Goal: Find specific page/section: Find specific page/section

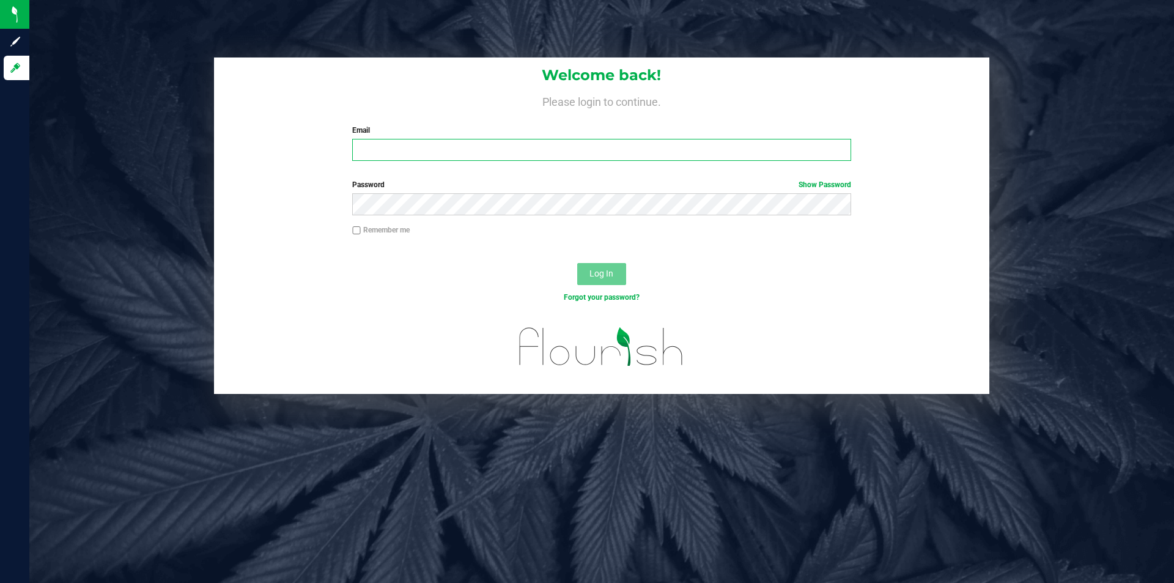
click at [508, 157] on input "Email" at bounding box center [601, 150] width 498 height 22
type input "[EMAIL_ADDRESS][DOMAIN_NAME]"
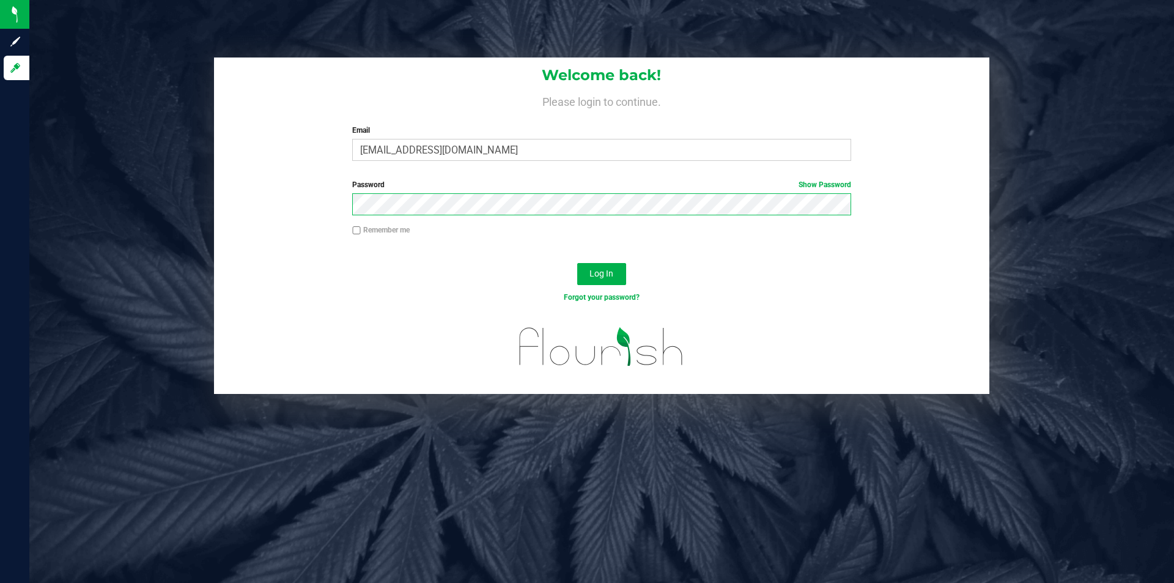
click at [577, 263] on button "Log In" at bounding box center [601, 274] width 49 height 22
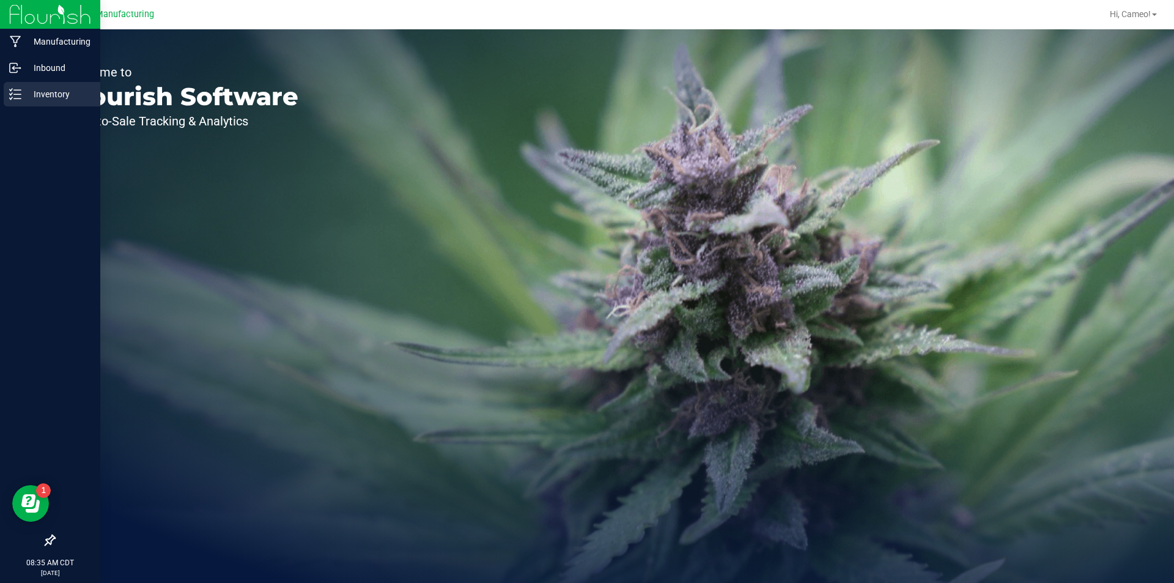
click at [72, 94] on p "Inventory" at bounding box center [57, 94] width 73 height 15
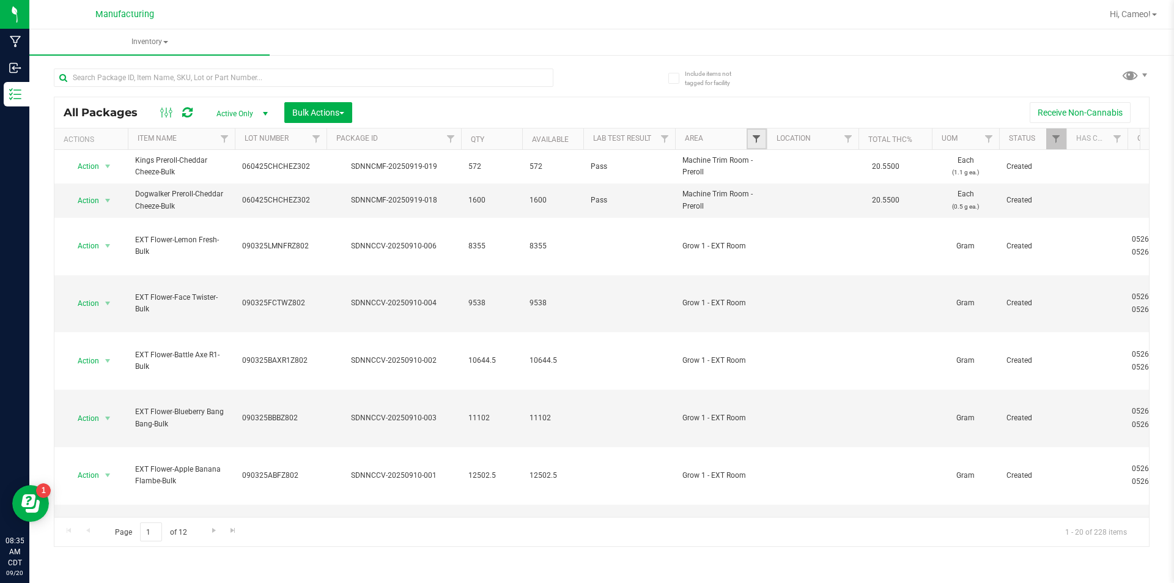
click at [753, 139] on span "Filter" at bounding box center [756, 139] width 10 height 10
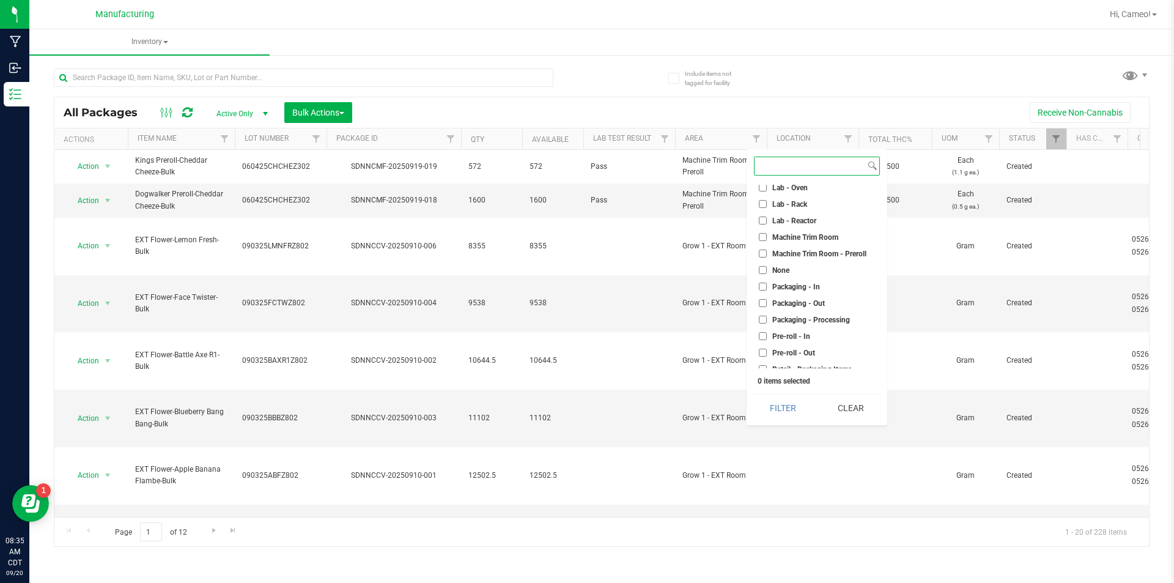
scroll to position [306, 0]
click at [801, 196] on span "Machine Trim Room - Preroll" at bounding box center [819, 199] width 94 height 7
click at [767, 196] on input "Machine Trim Room - Preroll" at bounding box center [763, 199] width 8 height 8
checkbox input "true"
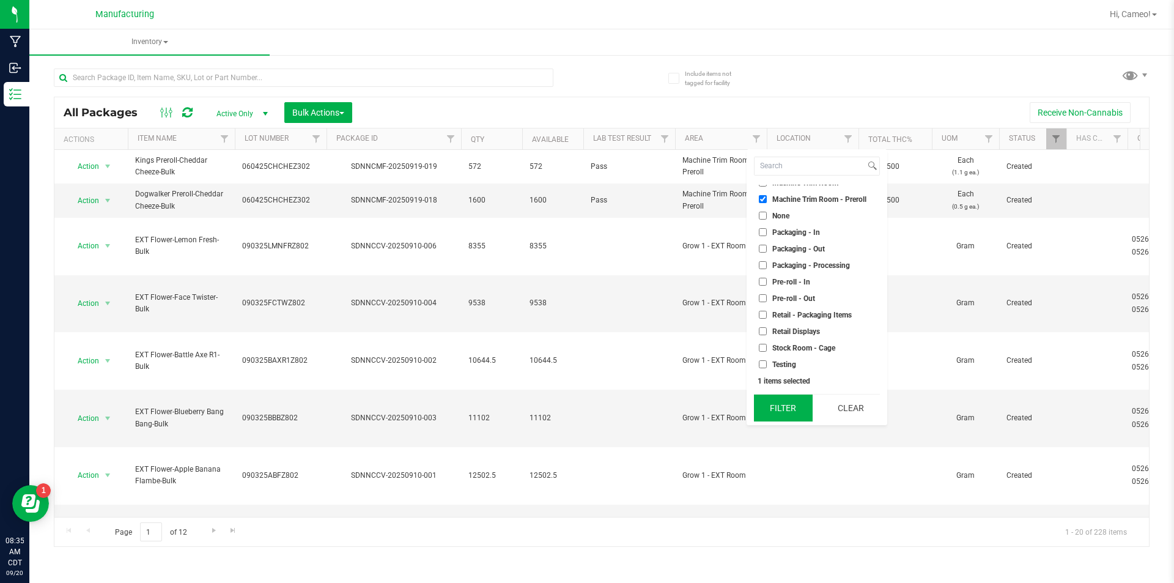
click at [801, 405] on button "Filter" at bounding box center [783, 407] width 59 height 27
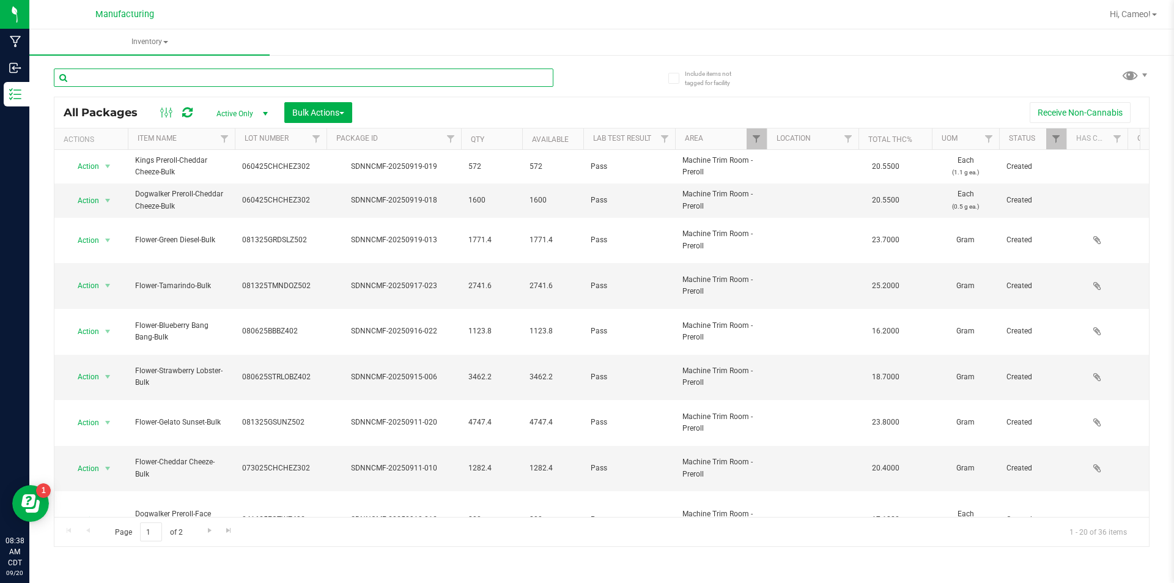
click at [155, 72] on input "text" at bounding box center [303, 77] width 499 height 18
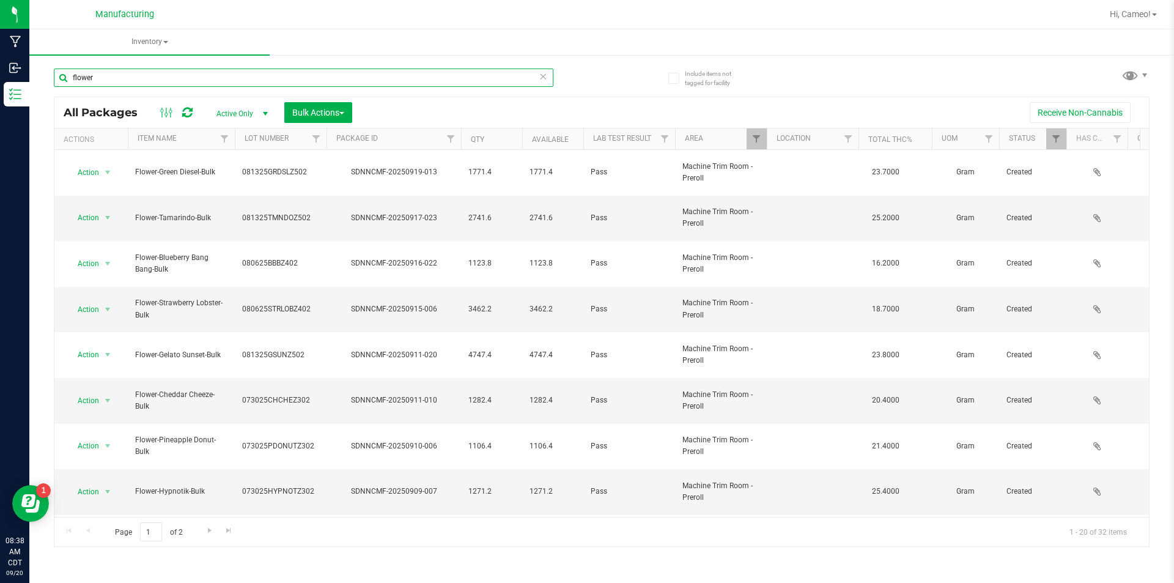
type input "flower"
click at [304, 147] on th "Lot Number" at bounding box center [281, 138] width 92 height 21
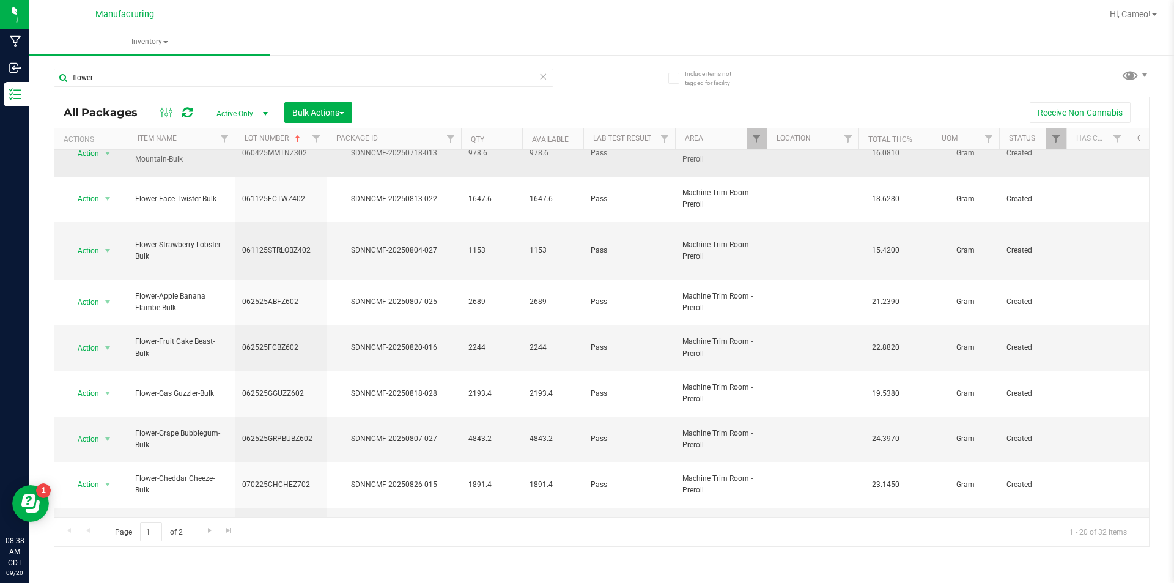
scroll to position [319, 0]
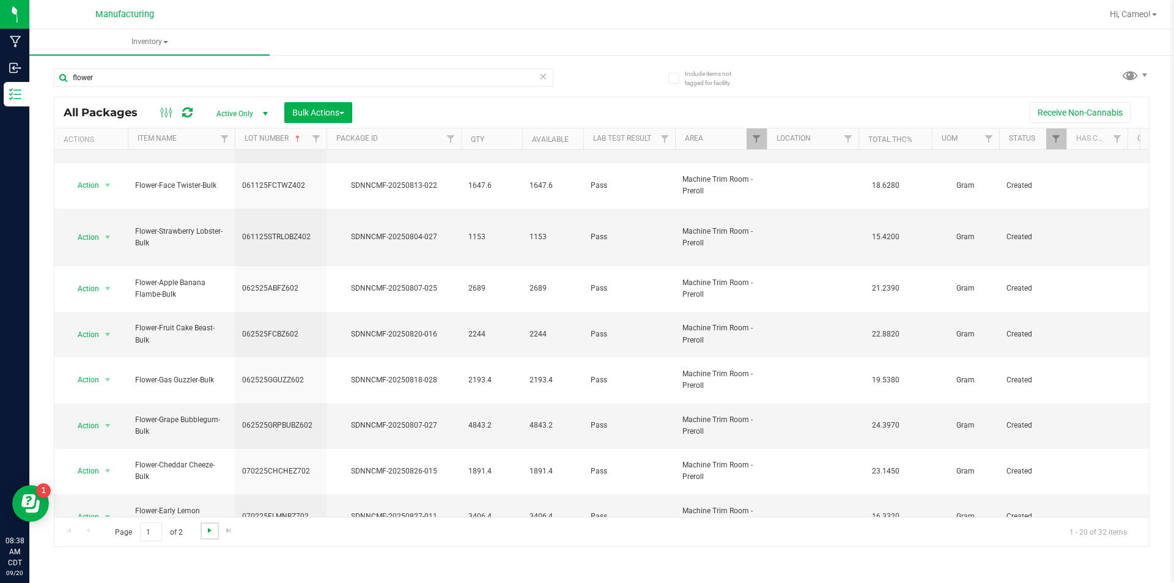
click at [208, 528] on span "Go to the next page" at bounding box center [210, 530] width 10 height 10
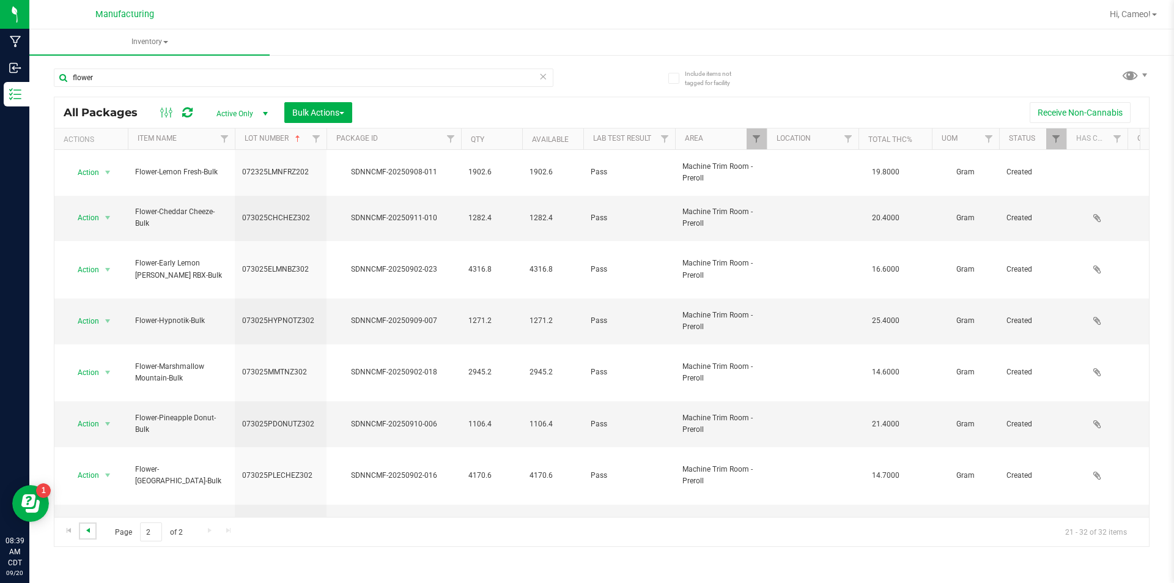
click at [89, 526] on span "Go to the previous page" at bounding box center [88, 530] width 10 height 10
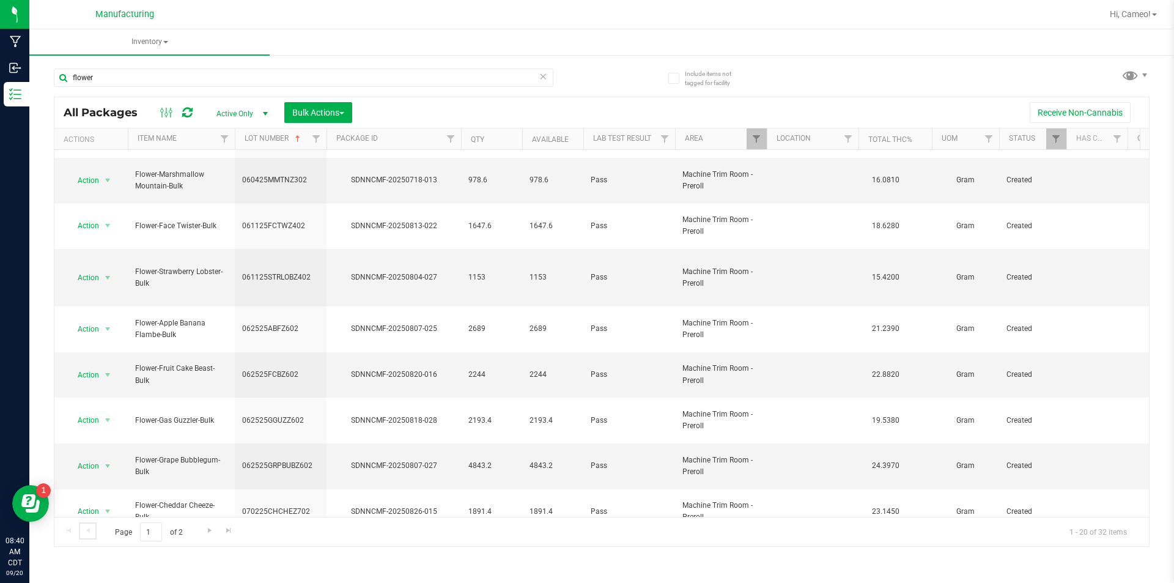
scroll to position [319, 0]
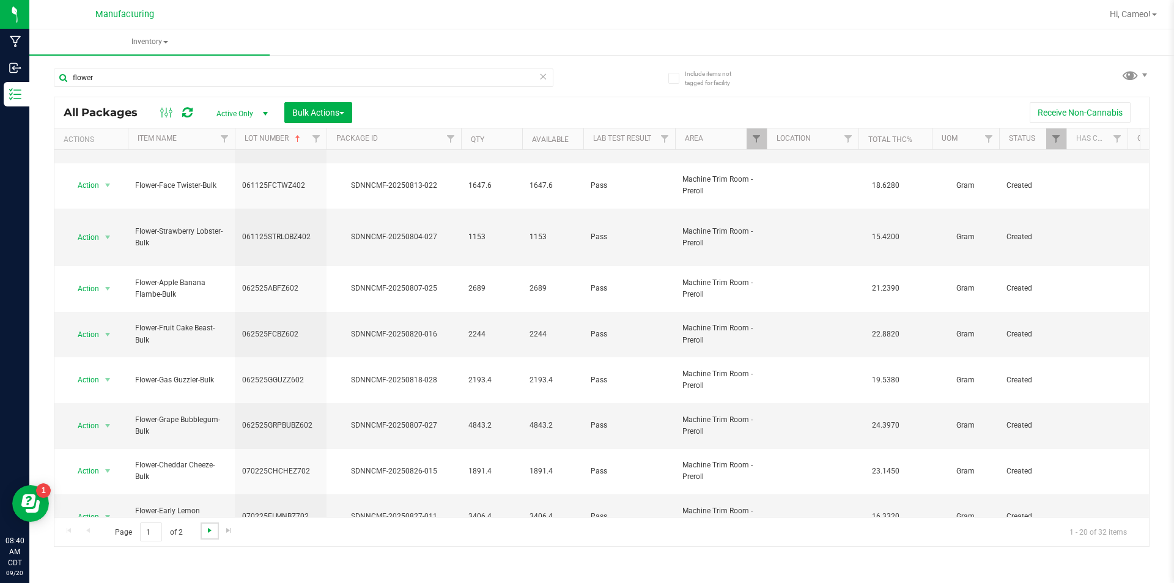
click at [208, 529] on span "Go to the next page" at bounding box center [210, 530] width 10 height 10
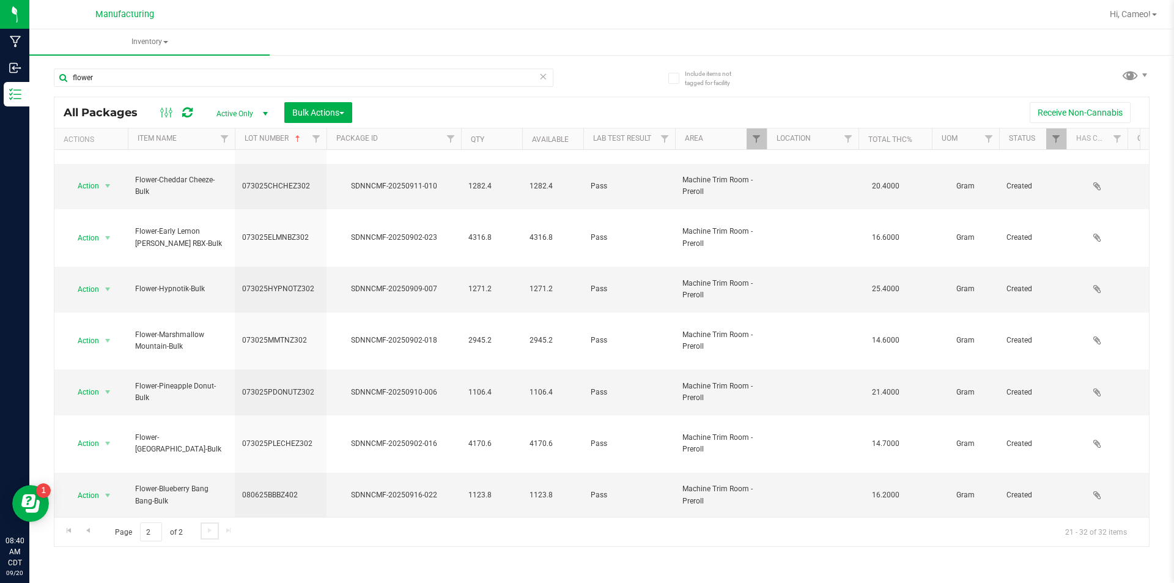
scroll to position [48, 0]
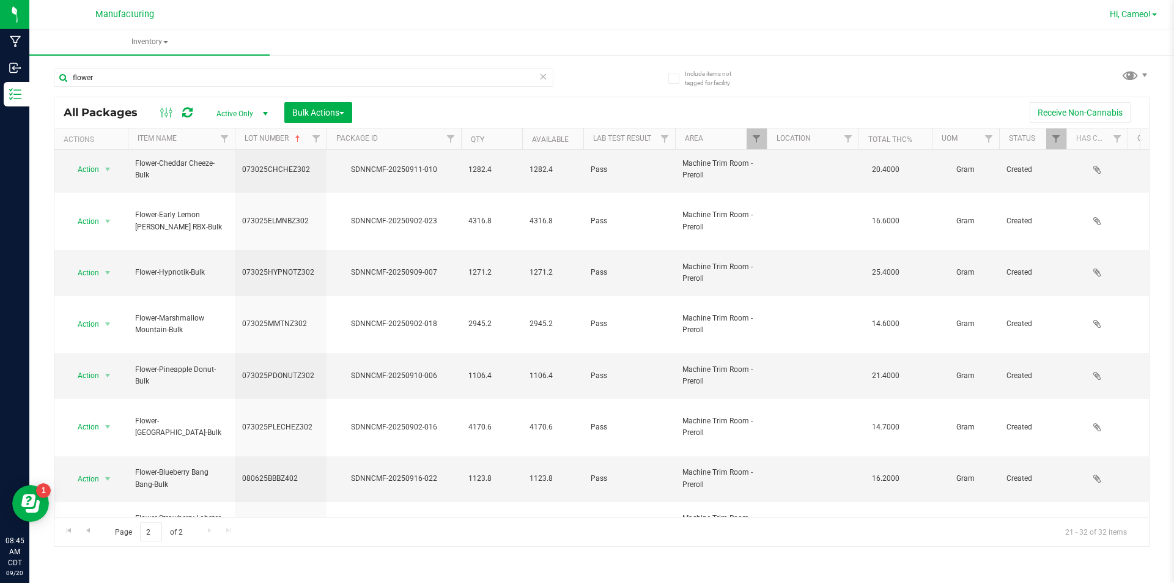
click at [1122, 10] on span "Hi, Cameo!" at bounding box center [1130, 14] width 41 height 10
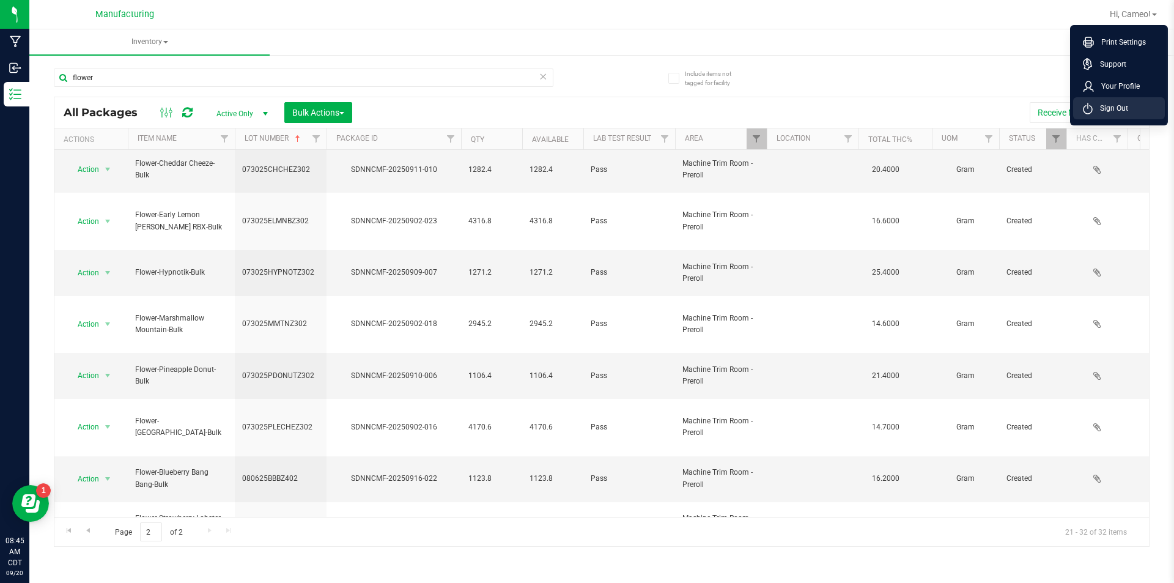
click at [1109, 112] on span "Sign Out" at bounding box center [1109, 108] width 35 height 12
